Goal: Transaction & Acquisition: Purchase product/service

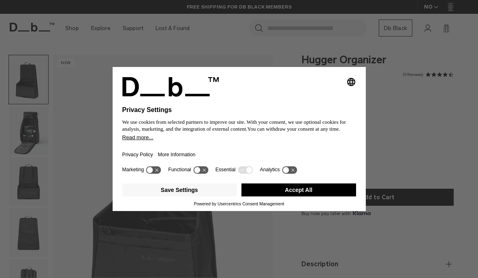
click at [298, 193] on button "Accept All" at bounding box center [299, 189] width 115 height 13
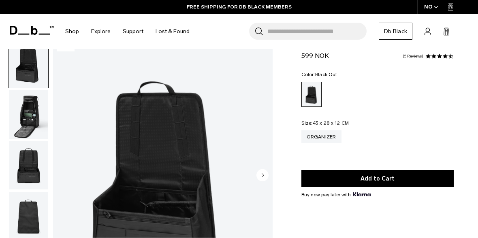
scroll to position [18, 0]
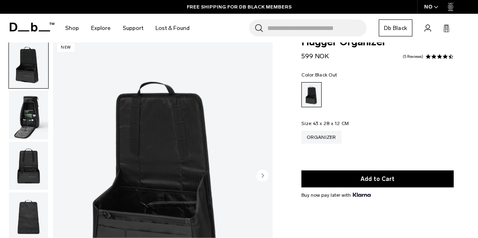
click at [20, 117] on img "button" at bounding box center [28, 115] width 39 height 49
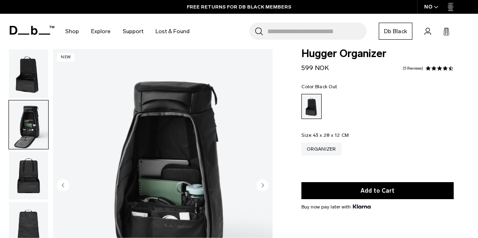
scroll to position [6, 0]
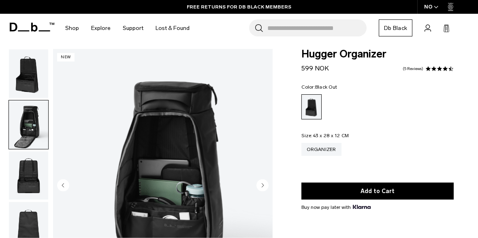
click at [20, 70] on img "button" at bounding box center [28, 73] width 39 height 49
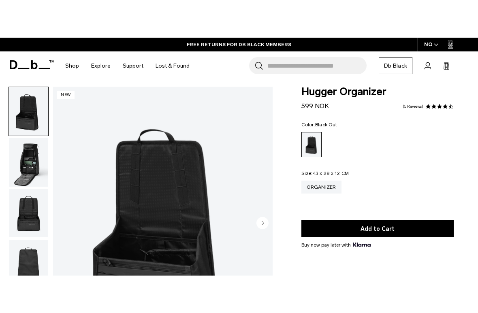
scroll to position [43, 0]
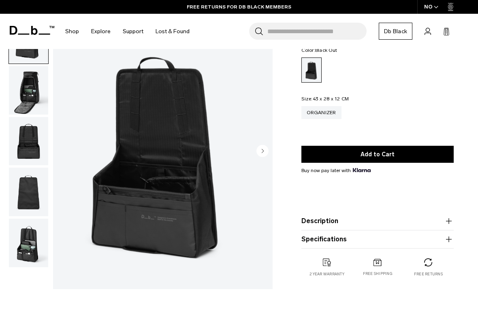
click at [16, 105] on img "button" at bounding box center [28, 90] width 39 height 49
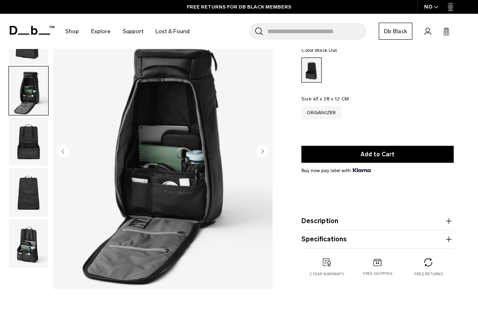
click at [28, 94] on img "button" at bounding box center [28, 90] width 39 height 49
click at [28, 139] on img "button" at bounding box center [28, 141] width 39 height 49
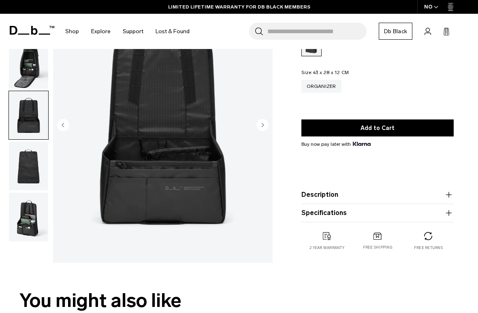
scroll to position [85, 0]
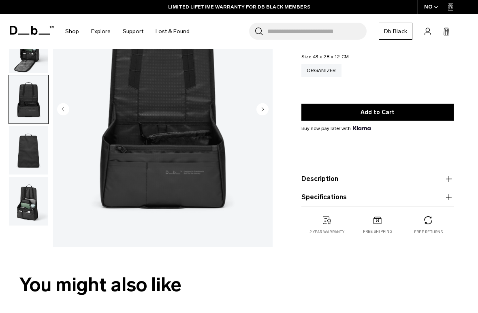
click at [28, 200] on img "button" at bounding box center [28, 201] width 39 height 49
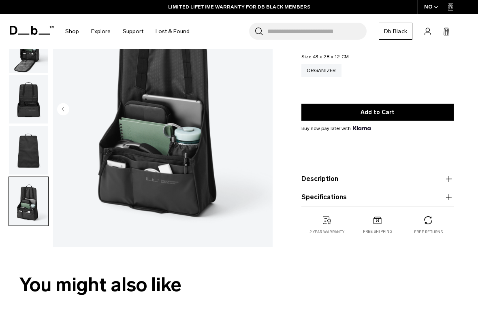
click at [19, 147] on img "button" at bounding box center [28, 150] width 39 height 49
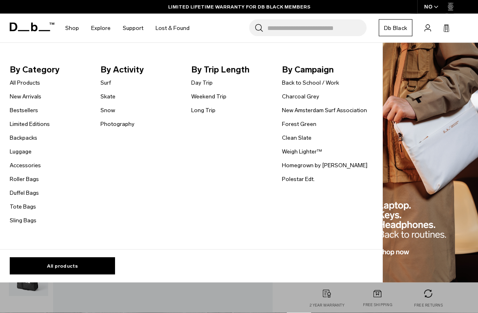
scroll to position [13, 0]
click at [20, 220] on link "Sling Bags" at bounding box center [23, 220] width 27 height 9
